Goal: Register for event/course

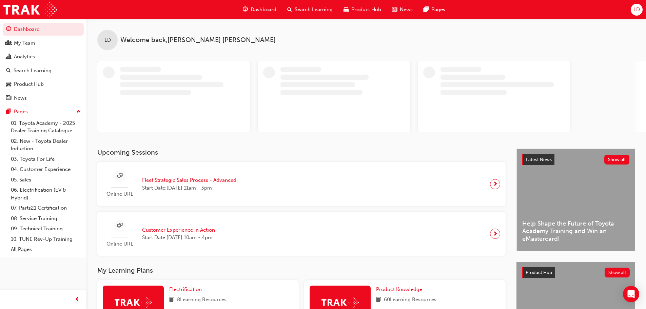
click at [184, 180] on span "Fleet Strategic Sales Process - Advanced" at bounding box center [189, 180] width 94 height 8
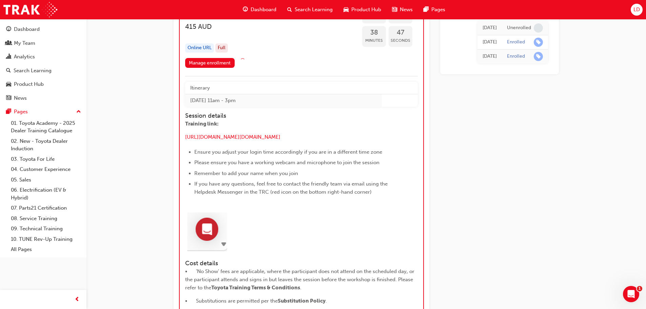
scroll to position [826, 0]
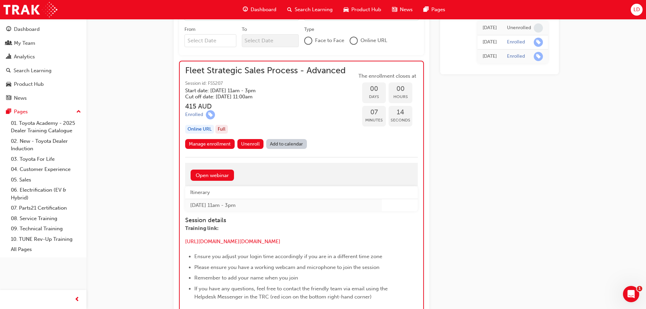
scroll to position [780, 0]
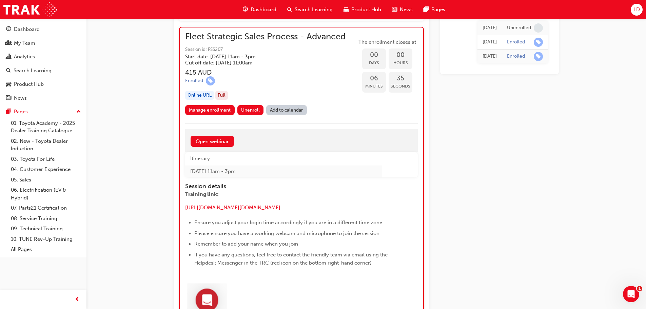
click at [213, 142] on link "Open webinar" at bounding box center [212, 141] width 43 height 11
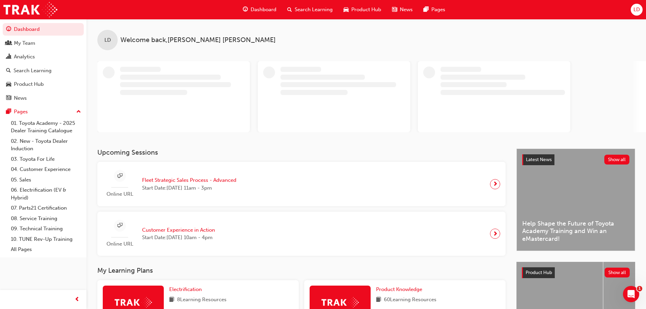
click at [493, 185] on span "next-icon" at bounding box center [495, 183] width 5 height 9
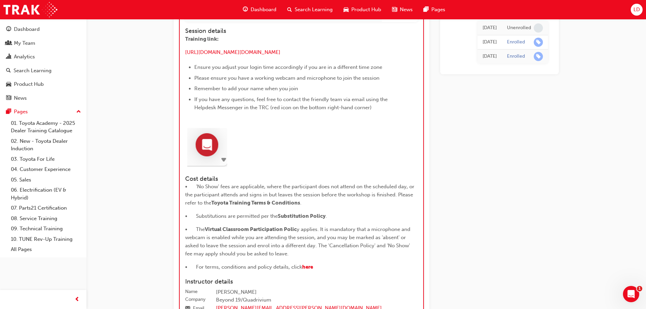
scroll to position [784, 0]
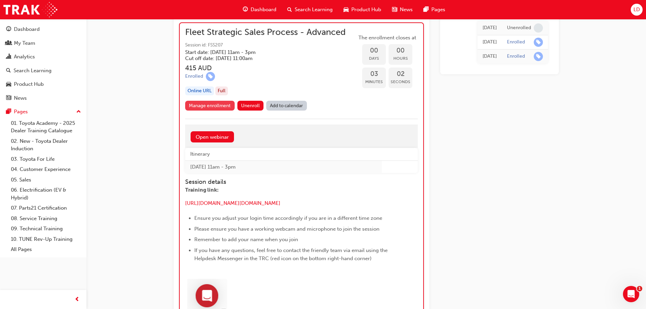
click at [214, 106] on link "Manage enrollment" at bounding box center [210, 106] width 50 height 10
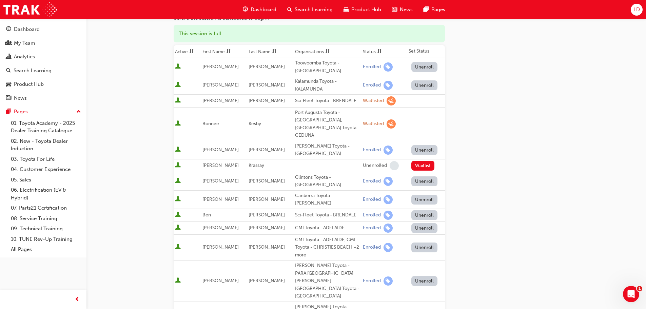
scroll to position [68, 0]
